Goal: Information Seeking & Learning: Learn about a topic

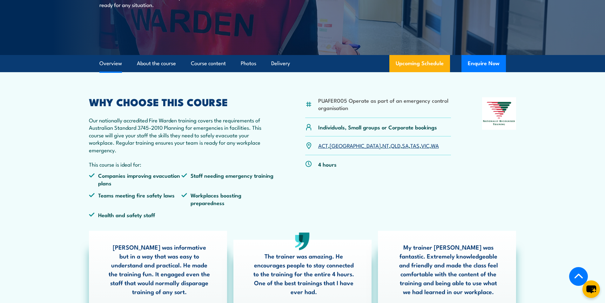
click at [331, 102] on li "PUAFER005 Operate as part of an emergency control organisation" at bounding box center [384, 104] width 133 height 15
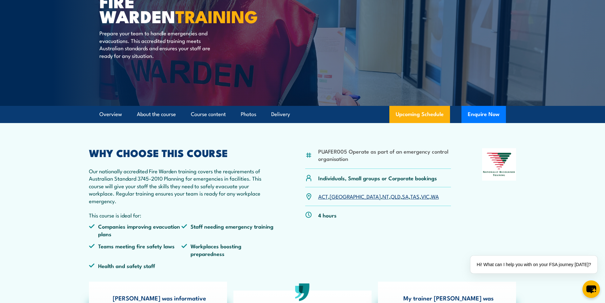
scroll to position [95, 0]
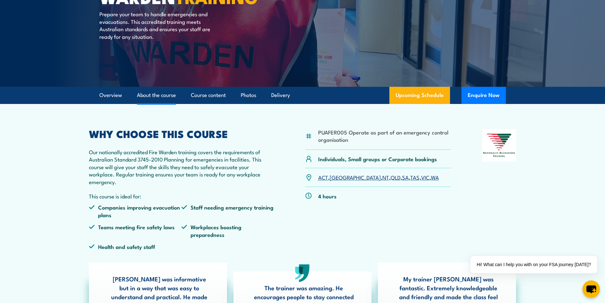
click at [154, 95] on link "About the course" at bounding box center [156, 95] width 39 height 17
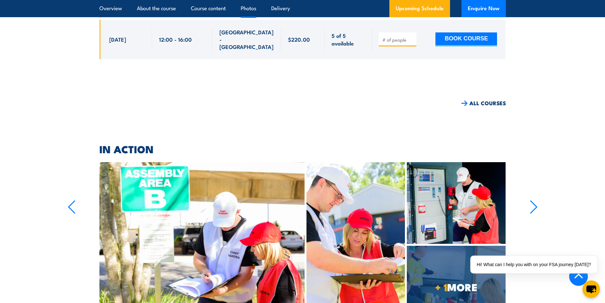
scroll to position [4365, 0]
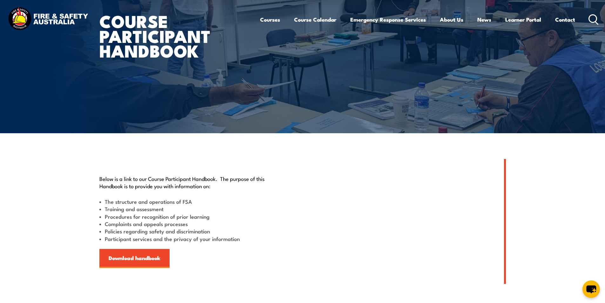
scroll to position [127, 0]
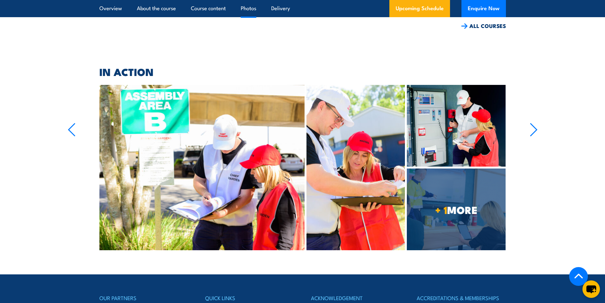
scroll to position [4269, 0]
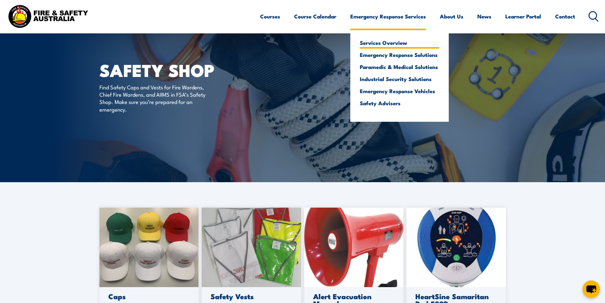
click at [376, 45] on link "Services Overview" at bounding box center [399, 43] width 79 height 6
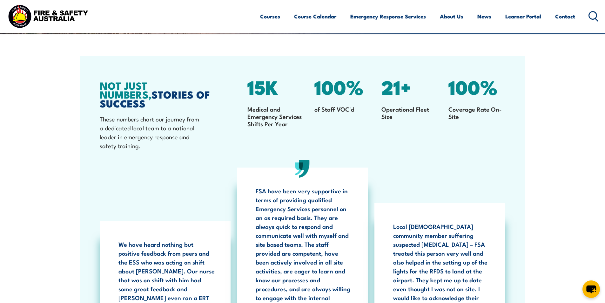
scroll to position [1127, 0]
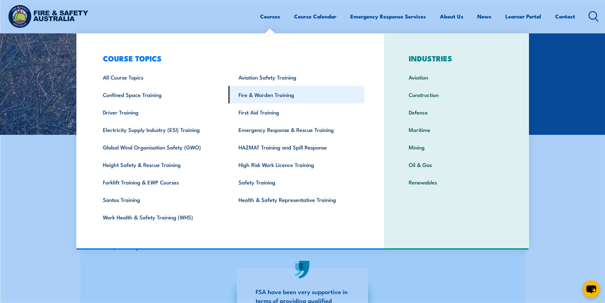
click at [283, 95] on link "Fire & Warden Training" at bounding box center [297, 94] width 136 height 17
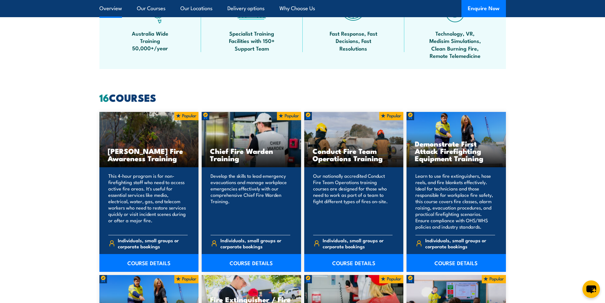
scroll to position [508, 0]
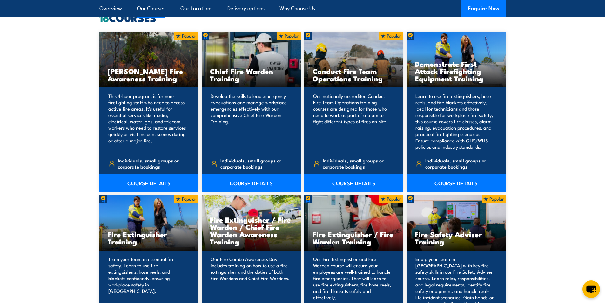
click at [265, 100] on p "Develop the skills to lead emergency evacuations and manage workplace emergenci…" at bounding box center [250, 121] width 80 height 57
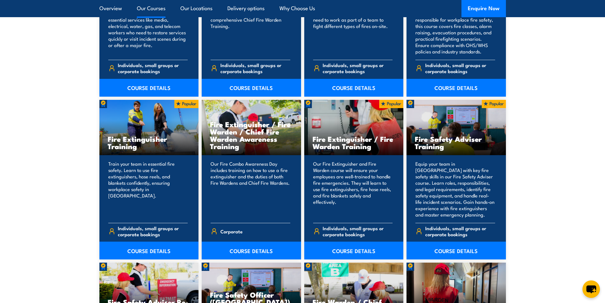
scroll to position [571, 0]
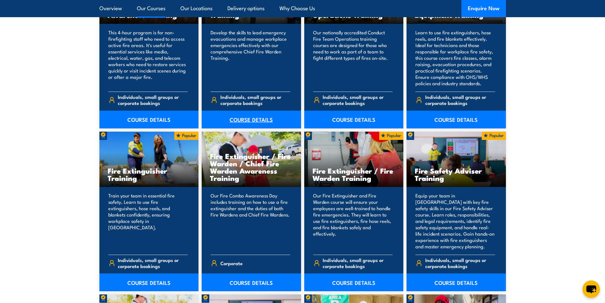
drag, startPoint x: 238, startPoint y: 118, endPoint x: 253, endPoint y: 121, distance: 14.9
click at [238, 118] on link "COURSE DETAILS" at bounding box center [251, 119] width 99 height 18
